Goal: Information Seeking & Learning: Learn about a topic

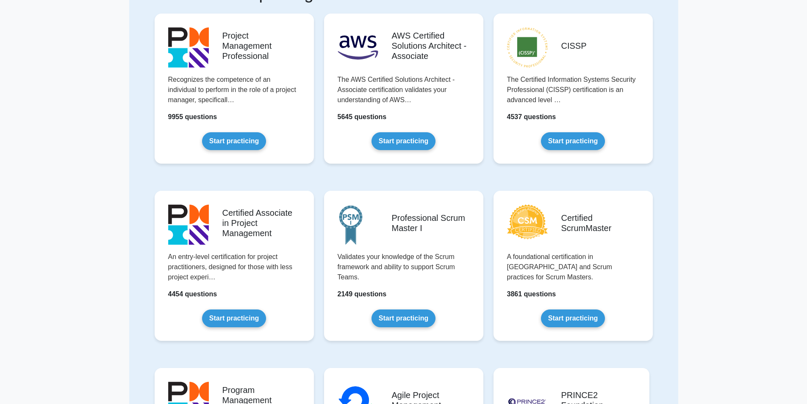
scroll to position [85, 0]
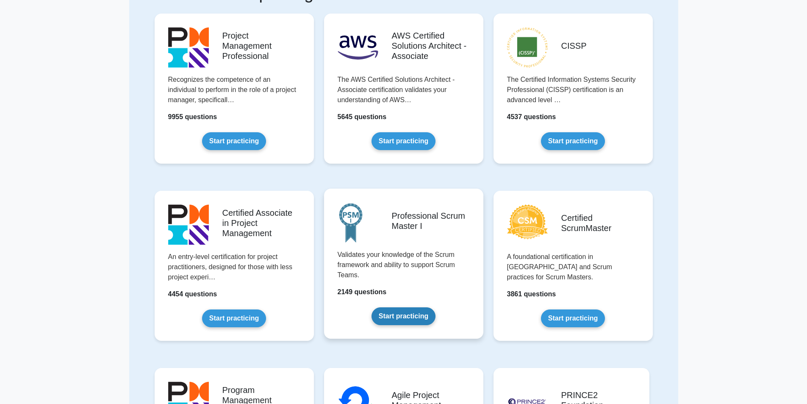
click at [411, 307] on link "Start practicing" at bounding box center [403, 316] width 64 height 18
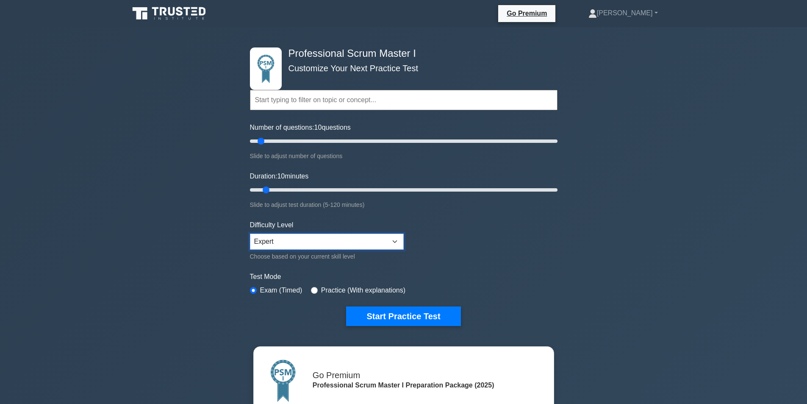
click at [301, 235] on select "Beginner Intermediate Expert" at bounding box center [327, 241] width 154 height 16
select select "intermediate"
click at [250, 233] on select "Beginner Intermediate Expert" at bounding box center [327, 241] width 154 height 16
click at [245, 202] on div "Professional Scrum Master I Customize Your Next Practice Test Topics Scrum Fram…" at bounding box center [404, 186] width 318 height 318
drag, startPoint x: 266, startPoint y: 190, endPoint x: 293, endPoint y: 189, distance: 27.5
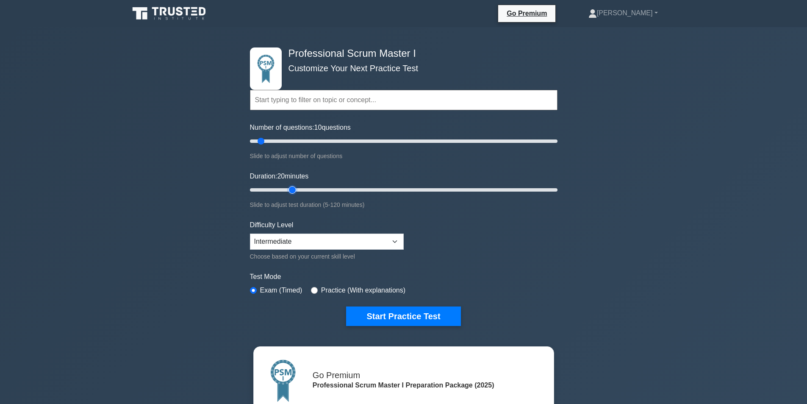
type input "20"
click at [293, 189] on input "Duration: 20 minutes" at bounding box center [403, 190] width 307 height 10
drag, startPoint x: 262, startPoint y: 139, endPoint x: 306, endPoint y: 145, distance: 44.9
type input "40"
click at [306, 145] on input "Number of questions: 40 questions" at bounding box center [403, 141] width 307 height 10
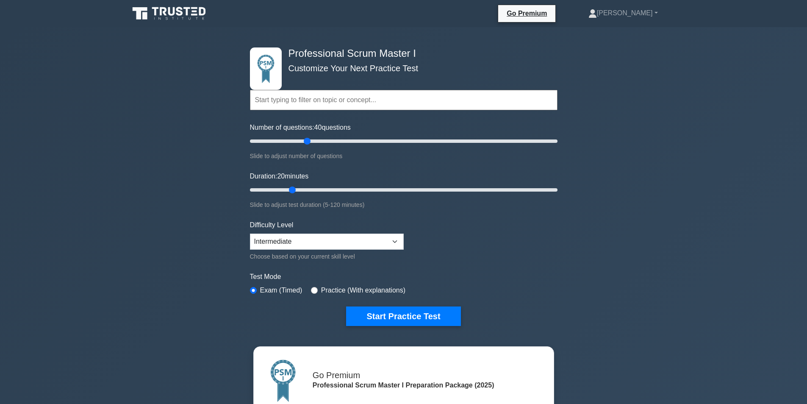
click at [351, 105] on input "text" at bounding box center [403, 100] width 307 height 20
click at [591, 258] on div "Professional Scrum Master I Customize Your Next Practice Test Topics Scrum Fram…" at bounding box center [403, 296] width 807 height 538
click at [393, 318] on button "Start Practice Test" at bounding box center [403, 315] width 114 height 19
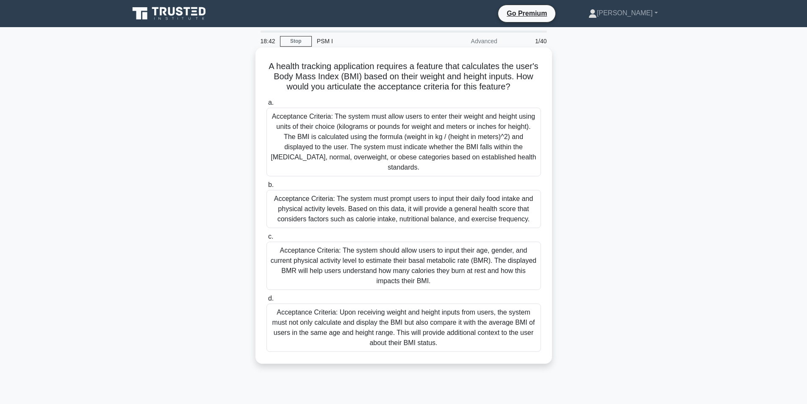
click at [448, 340] on div "Acceptance Criteria: Upon receiving weight and height inputs from users, the sy…" at bounding box center [403, 327] width 274 height 48
click at [266, 301] on input "d. Acceptance Criteria: Upon receiving weight and height inputs from users, the…" at bounding box center [266, 299] width 0 height 6
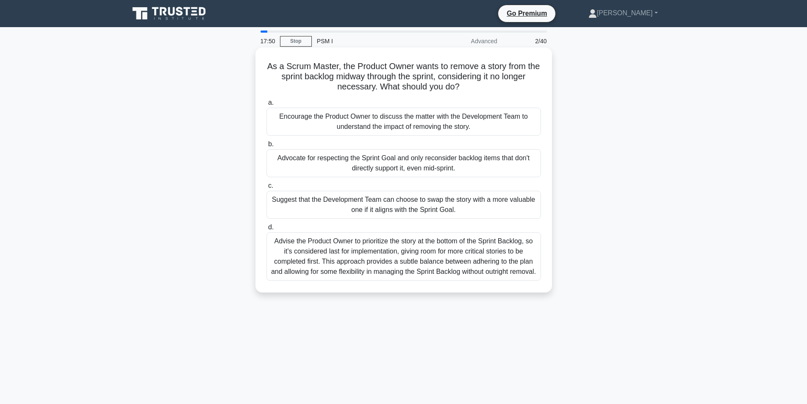
click at [463, 280] on div "Advise the Product Owner to prioritize the story at the bottom of the Sprint Ba…" at bounding box center [403, 256] width 274 height 48
click at [266, 230] on input "d. Advise the Product Owner to prioritize the story at the bottom of the Sprint…" at bounding box center [266, 227] width 0 height 6
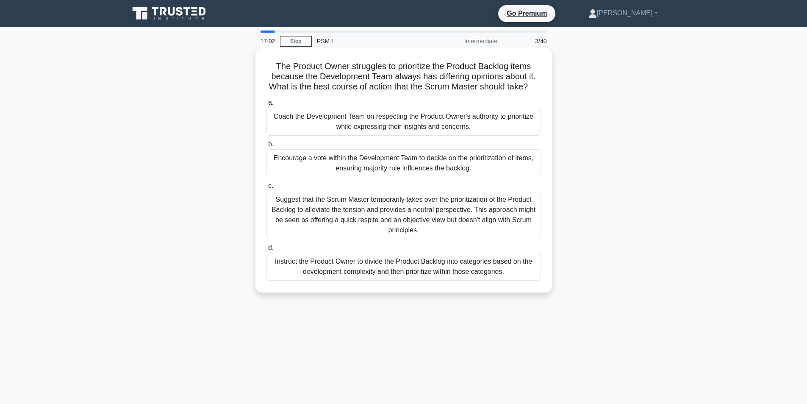
click at [398, 177] on div "Encourage a vote within the Development Team to decide on the prioritization of…" at bounding box center [403, 163] width 274 height 28
click at [266, 147] on input "b. Encourage a vote within the Development Team to decide on the prioritization…" at bounding box center [266, 144] width 0 height 6
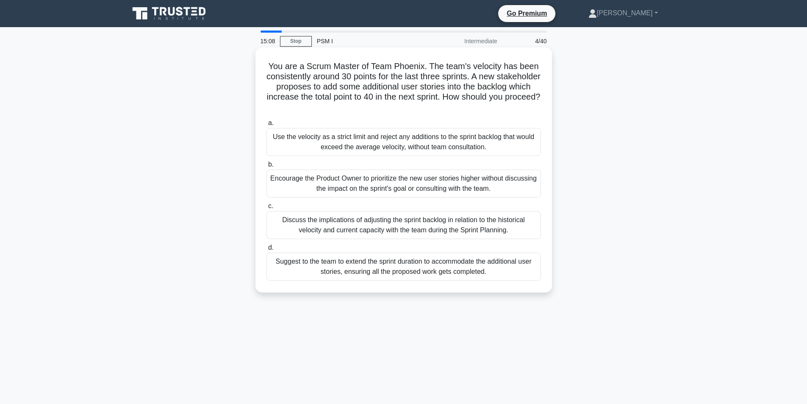
click at [403, 230] on div "Discuss the implications of adjusting the sprint backlog in relation to the his…" at bounding box center [403, 225] width 274 height 28
click at [266, 209] on input "c. Discuss the implications of adjusting the sprint backlog in relation to the …" at bounding box center [266, 206] width 0 height 6
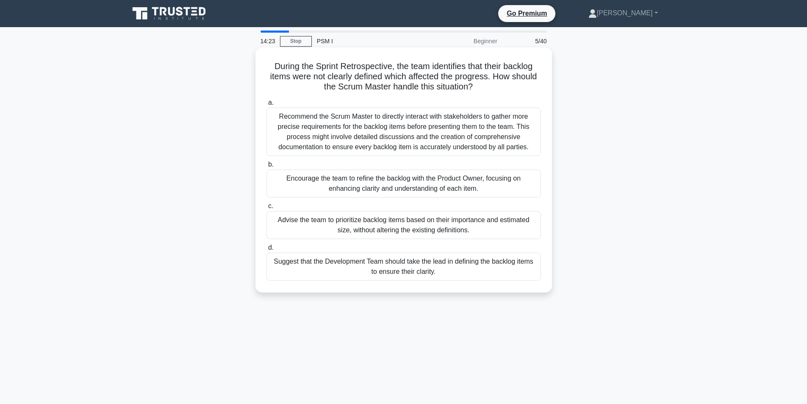
click at [402, 181] on div "Encourage the team to refine the backlog with the Product Owner, focusing on en…" at bounding box center [403, 183] width 274 height 28
click at [266, 167] on input "b. Encourage the team to refine the backlog with the Product Owner, focusing on…" at bounding box center [266, 165] width 0 height 6
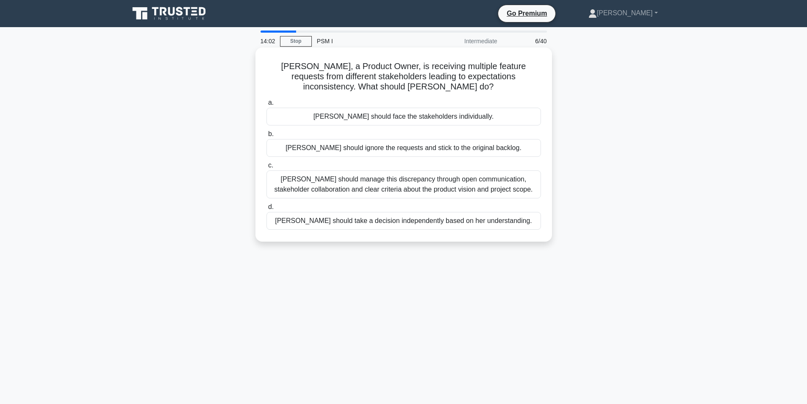
click at [380, 190] on div "[PERSON_NAME] should manage this discrepancy through open communication, stakeh…" at bounding box center [403, 184] width 274 height 28
click at [266, 168] on input "c. [PERSON_NAME] should manage this discrepancy through open communication, sta…" at bounding box center [266, 166] width 0 height 6
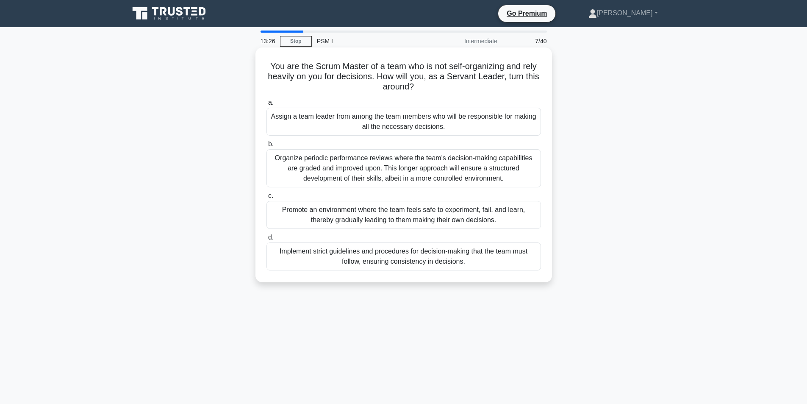
click at [396, 216] on div "Promote an environment where the team feels safe to experiment, fail, and learn…" at bounding box center [403, 215] width 274 height 28
click at [266, 199] on input "c. Promote an environment where the team feels safe to experiment, fail, and le…" at bounding box center [266, 196] width 0 height 6
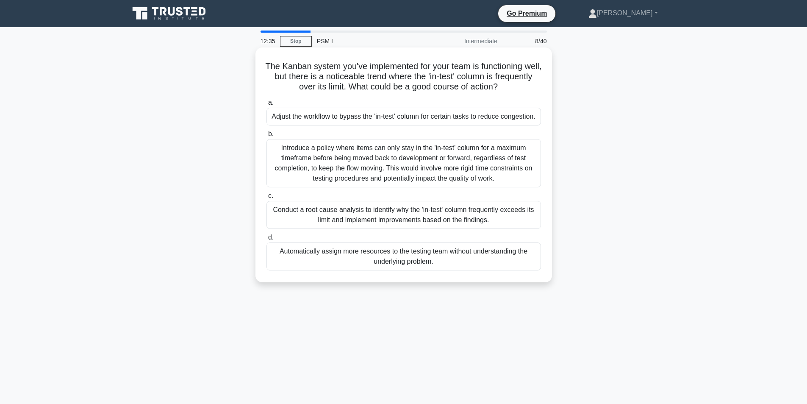
click at [404, 216] on div "Conduct a root cause analysis to identify why the 'in-test' column frequently e…" at bounding box center [403, 215] width 274 height 28
click at [266, 199] on input "c. Conduct a root cause analysis to identify why the 'in-test' column frequentl…" at bounding box center [266, 196] width 0 height 6
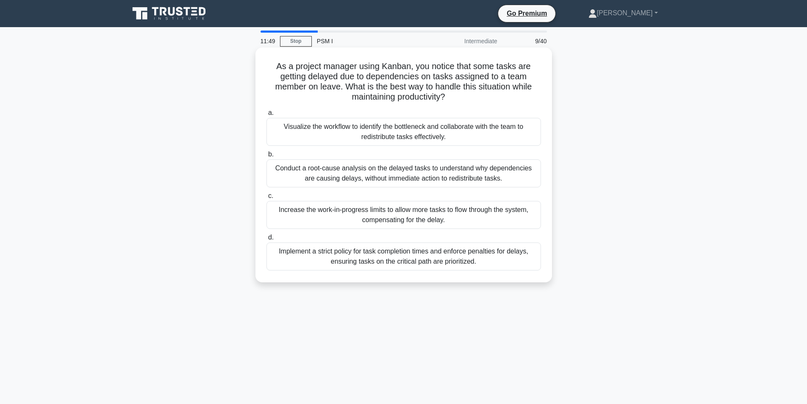
click at [421, 129] on div "Visualize the workflow to identify the bottleneck and collaborate with the team…" at bounding box center [403, 132] width 274 height 28
click at [266, 116] on input "a. Visualize the workflow to identify the bottleneck and collaborate with the t…" at bounding box center [266, 113] width 0 height 6
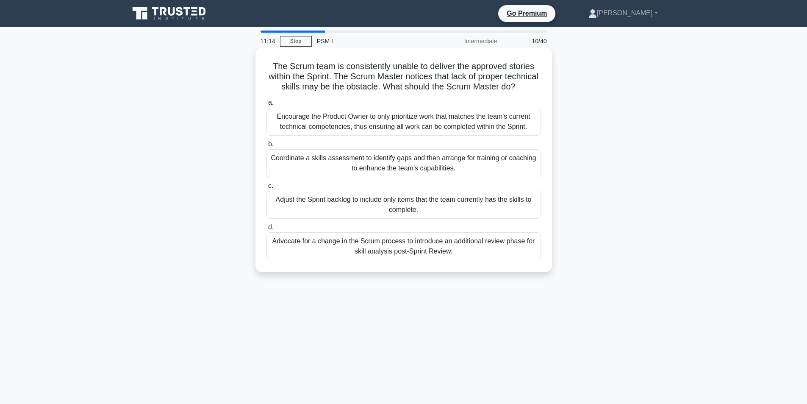
click at [413, 173] on div "Coordinate a skills assessment to identify gaps and then arrange for training o…" at bounding box center [403, 163] width 274 height 28
click at [266, 147] on input "b. Coordinate a skills assessment to identify gaps and then arrange for trainin…" at bounding box center [266, 144] width 0 height 6
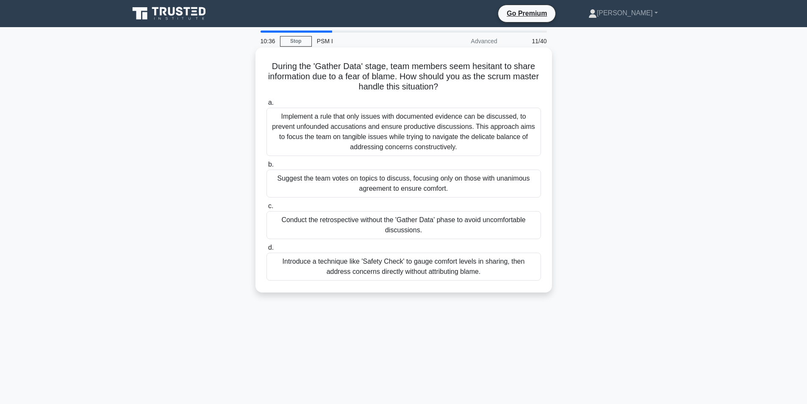
drag, startPoint x: 391, startPoint y: 263, endPoint x: 349, endPoint y: 263, distance: 41.9
click at [349, 263] on div "Introduce a technique like 'Safety Check' to gauge comfort levels in sharing, t…" at bounding box center [403, 266] width 274 height 28
copy div "'Safety Check'"
click at [485, 272] on div "Introduce a technique like 'Safety Check' to gauge comfort levels in sharing, t…" at bounding box center [403, 266] width 274 height 28
click at [266, 250] on input "d. Introduce a technique like 'Safety Check' to gauge comfort levels in sharing…" at bounding box center [266, 248] width 0 height 6
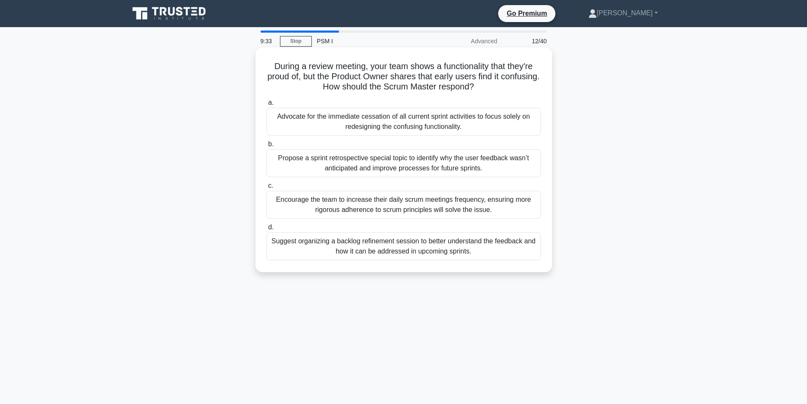
click at [378, 249] on div "Suggest organizing a backlog refinement session to better understand the feedba…" at bounding box center [403, 246] width 274 height 28
click at [266, 230] on input "d. Suggest organizing a backlog refinement session to better understand the fee…" at bounding box center [266, 227] width 0 height 6
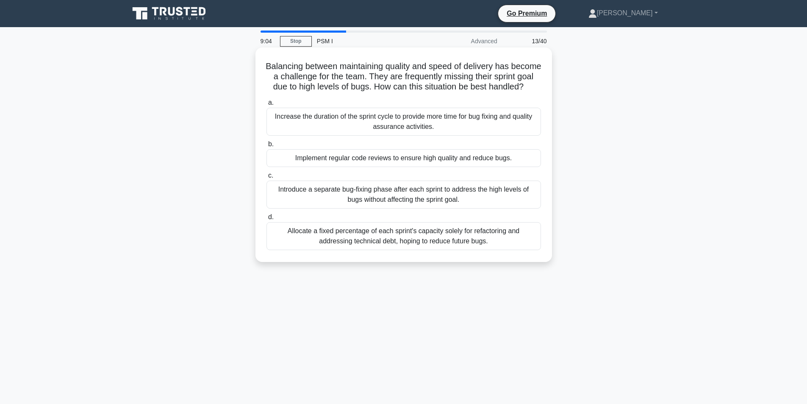
click at [392, 167] on div "Implement regular code reviews to ensure high quality and reduce bugs." at bounding box center [403, 158] width 274 height 18
click at [266, 147] on input "b. Implement regular code reviews to ensure high quality and reduce bugs." at bounding box center [266, 144] width 0 height 6
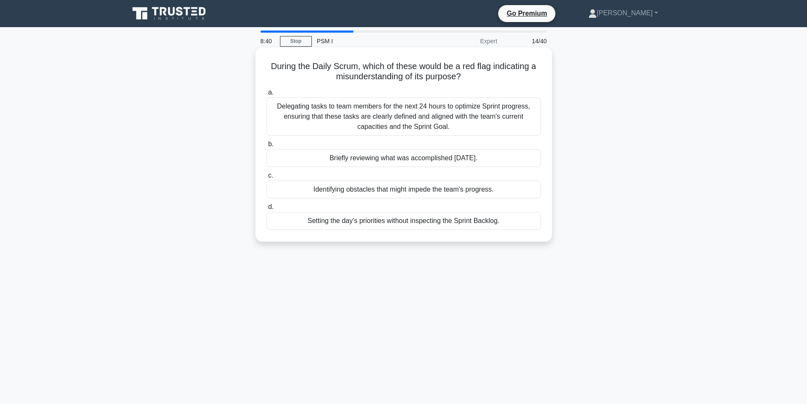
click at [410, 113] on div "Delegating tasks to team members for the next 24 hours to optimize Sprint progr…" at bounding box center [403, 116] width 274 height 38
click at [266, 95] on input "a. Delegating tasks to team members for the next 24 hours to optimize Sprint pr…" at bounding box center [266, 93] width 0 height 6
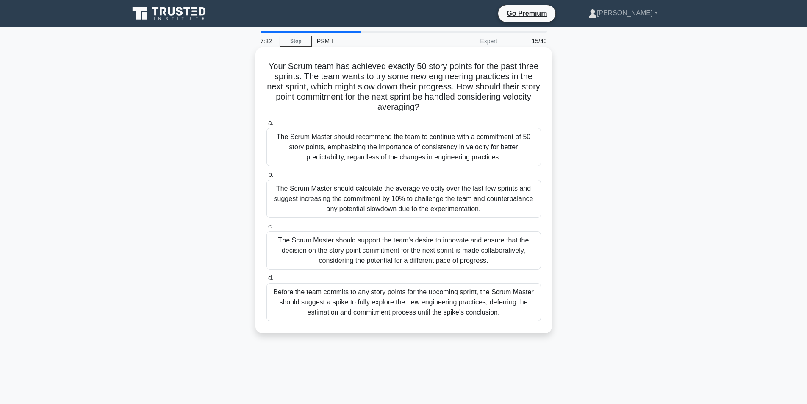
click at [421, 257] on div "The Scrum Master should support the team's desire to innovate and ensure that t…" at bounding box center [403, 250] width 274 height 38
click at [266, 229] on input "c. The Scrum Master should support the team's desire to innovate and ensure tha…" at bounding box center [266, 227] width 0 height 6
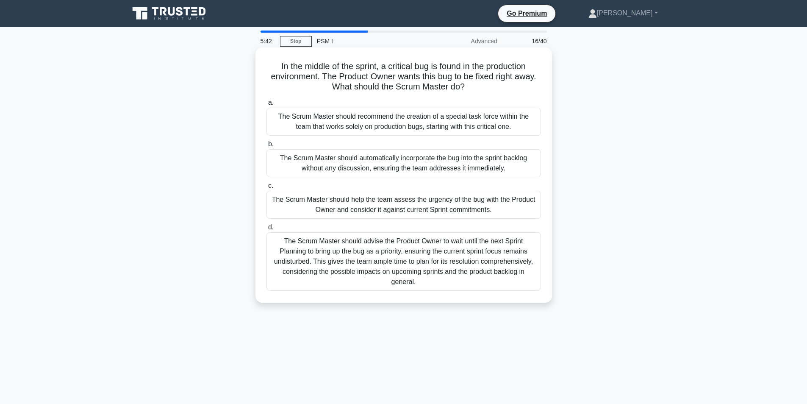
click at [405, 211] on div "The Scrum Master should help the team assess the urgency of the bug with the Pr…" at bounding box center [403, 205] width 274 height 28
click at [266, 188] on input "c. The Scrum Master should help the team assess the urgency of the bug with the…" at bounding box center [266, 186] width 0 height 6
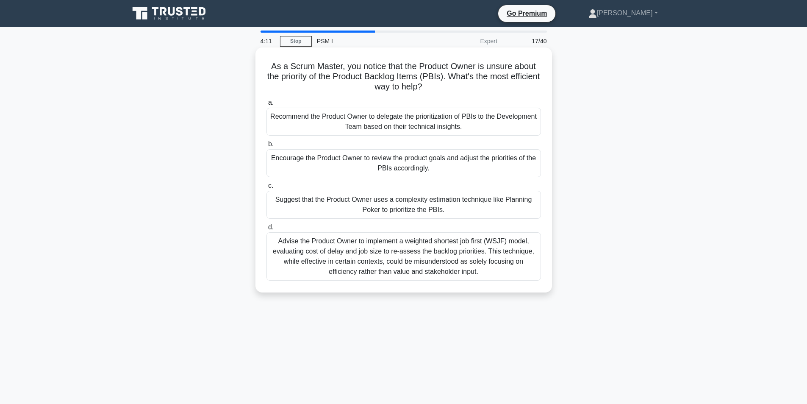
click at [404, 124] on div "Recommend the Product Owner to delegate the prioritization of PBIs to the Devel…" at bounding box center [403, 122] width 274 height 28
click at [266, 105] on input "a. Recommend the Product Owner to delegate the prioritization of PBIs to the De…" at bounding box center [266, 103] width 0 height 6
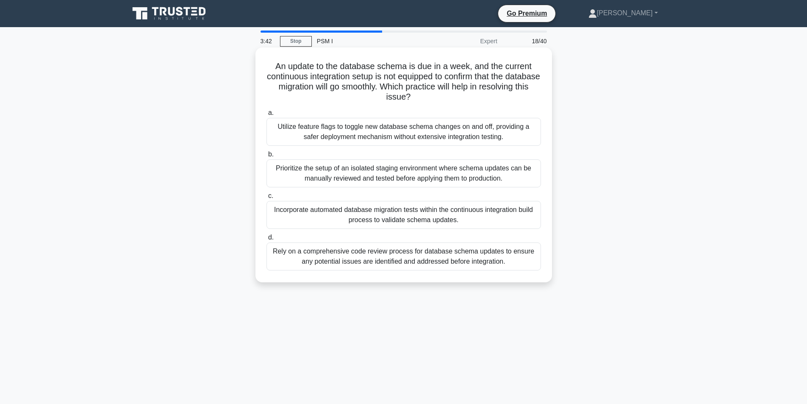
drag, startPoint x: 429, startPoint y: 86, endPoint x: 503, endPoint y: 100, distance: 74.8
click at [503, 100] on h5 "An update to the database schema is due in a week, and the current continuous i…" at bounding box center [404, 81] width 276 height 41
click at [420, 99] on icon ".spinner_0XTQ{transform-origin:center;animation:spinner_y6GP .75s linear infini…" at bounding box center [415, 97] width 10 height 10
drag, startPoint x: 429, startPoint y: 89, endPoint x: 424, endPoint y: 86, distance: 5.5
click at [424, 86] on h5 "An update to the database schema is due in a week, and the current continuous i…" at bounding box center [404, 81] width 276 height 41
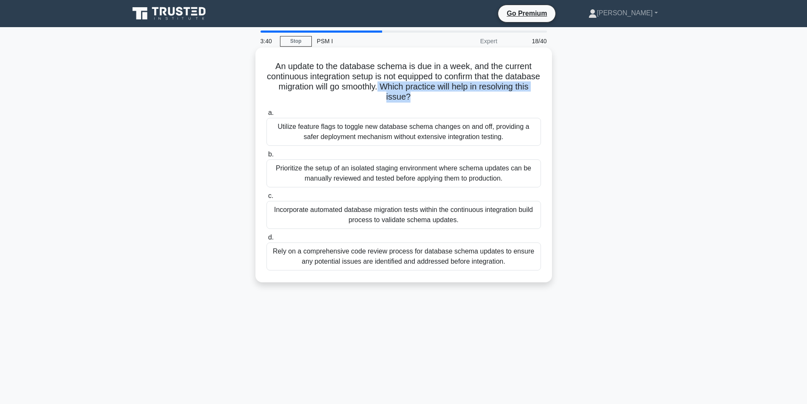
click at [420, 93] on icon ".spinner_0XTQ{transform-origin:center;animation:spinner_y6GP .75s linear infini…" at bounding box center [415, 97] width 10 height 10
click at [427, 89] on h5 "An update to the database schema is due in a week, and the current continuous i…" at bounding box center [404, 81] width 276 height 41
click at [420, 97] on icon ".spinner_0XTQ{transform-origin:center;animation:spinner_y6GP .75s linear infini…" at bounding box center [415, 97] width 10 height 10
click at [402, 218] on div "Incorporate automated database migration tests within the continuous integratio…" at bounding box center [403, 215] width 274 height 28
click at [266, 199] on input "c. Incorporate automated database migration tests within the continuous integra…" at bounding box center [266, 196] width 0 height 6
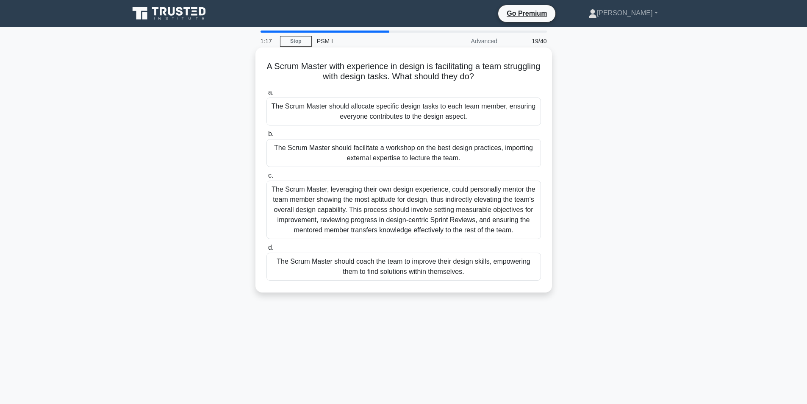
click at [299, 219] on div "The Scrum Master, leveraging their own design experience, could personally ment…" at bounding box center [403, 209] width 274 height 58
click at [266, 178] on input "c. The Scrum Master, leveraging their own design experience, could personally m…" at bounding box center [266, 176] width 0 height 6
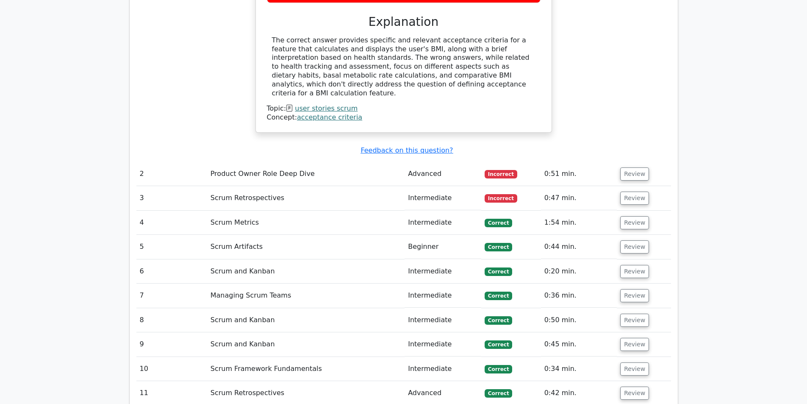
scroll to position [1313, 0]
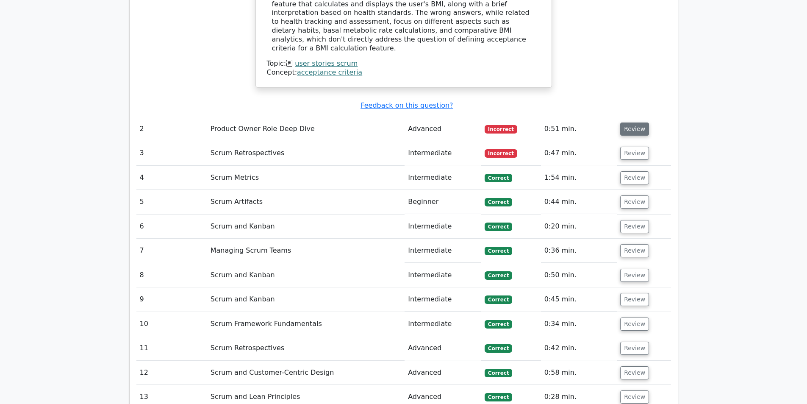
click at [635, 122] on button "Review" at bounding box center [634, 128] width 29 height 13
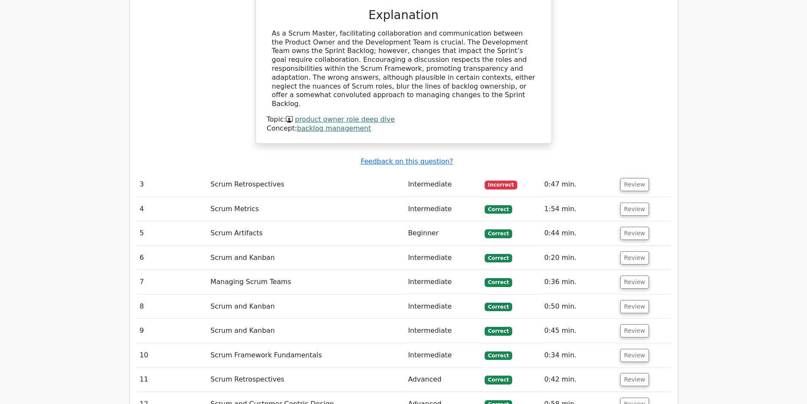
scroll to position [1694, 0]
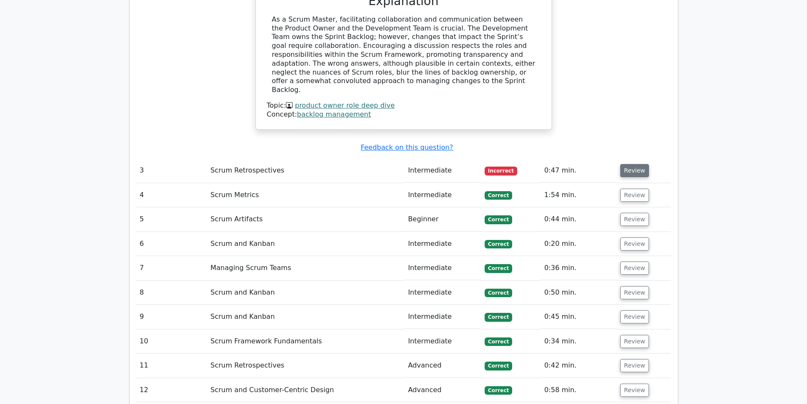
click at [633, 164] on button "Review" at bounding box center [634, 170] width 29 height 13
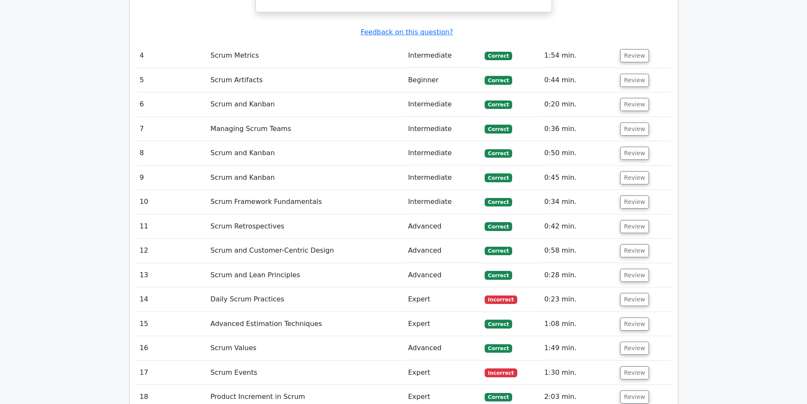
scroll to position [2329, 0]
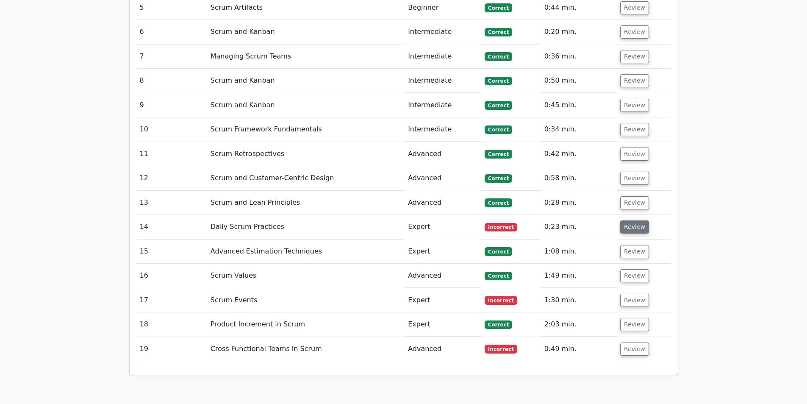
click at [624, 220] on button "Review" at bounding box center [634, 226] width 29 height 13
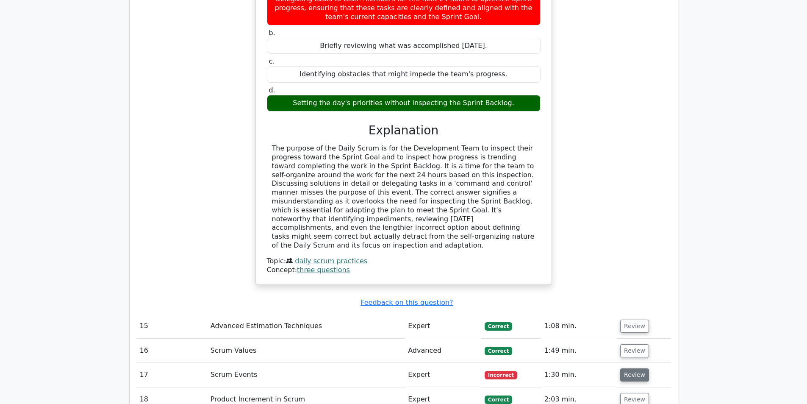
scroll to position [2625, 0]
click at [636, 368] on button "Review" at bounding box center [634, 374] width 29 height 13
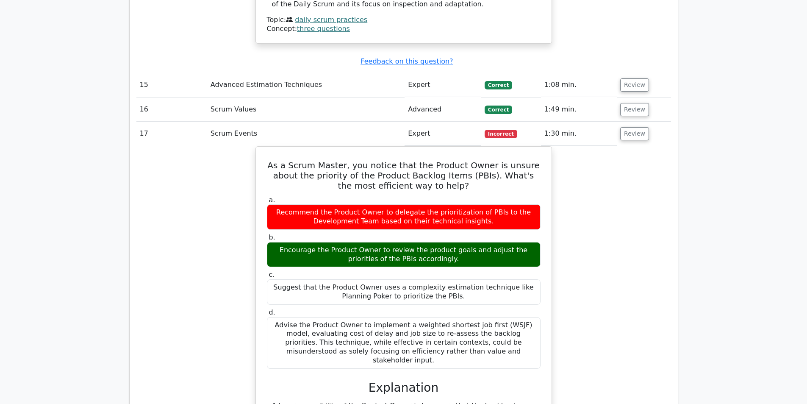
scroll to position [2879, 0]
